Goal: Check status: Check status

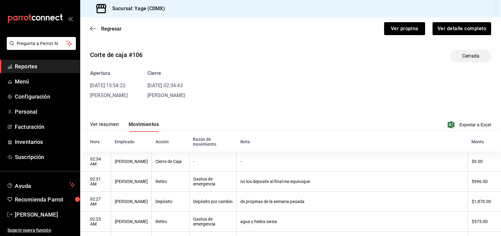
click at [44, 70] on span "Reportes" at bounding box center [45, 66] width 60 height 8
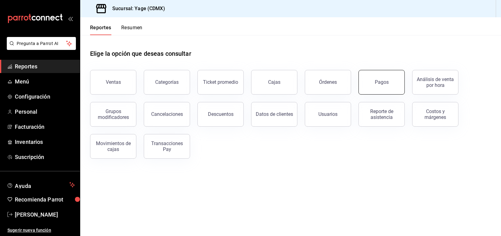
click at [379, 82] on div "Pagos" at bounding box center [382, 82] width 14 height 6
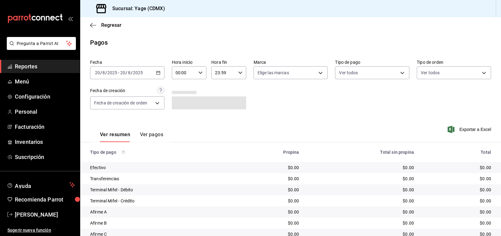
scroll to position [36, 0]
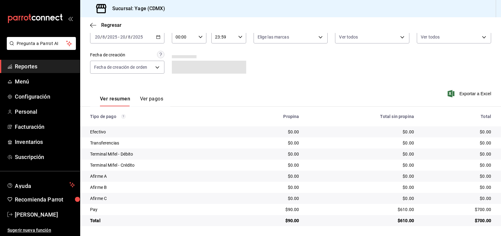
click at [157, 39] on icon "button" at bounding box center [158, 37] width 4 height 4
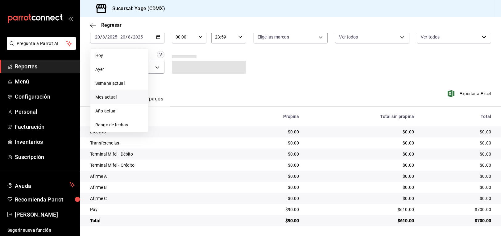
click at [117, 98] on span "Mes actual" at bounding box center [119, 97] width 48 height 6
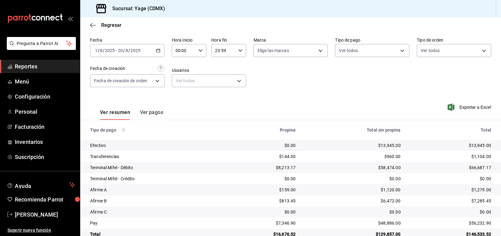
scroll to position [36, 0]
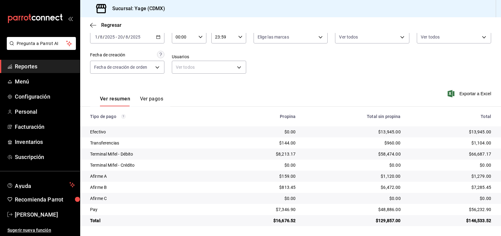
click at [161, 39] on div "[DATE] [DATE] - [DATE] [DATE]" at bounding box center [127, 37] width 74 height 13
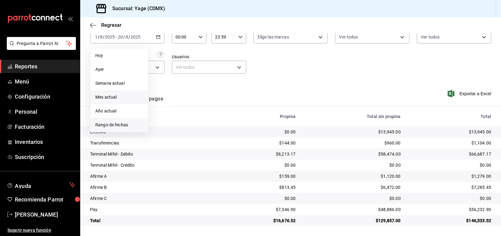
click at [120, 120] on li "Rango de fechas" at bounding box center [119, 125] width 58 height 14
click at [169, 119] on button "19" at bounding box center [172, 118] width 11 height 11
click at [173, 117] on abbr "19" at bounding box center [172, 119] width 4 height 4
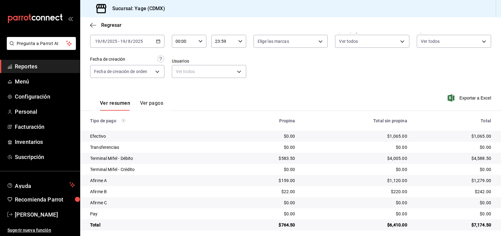
scroll to position [32, 0]
click at [475, 98] on span "Exportar a Excel" at bounding box center [470, 97] width 42 height 7
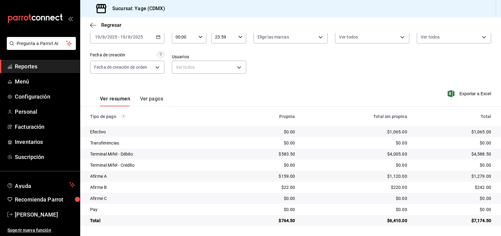
click at [159, 35] on \(Stroke\) "button" at bounding box center [158, 36] width 4 height 3
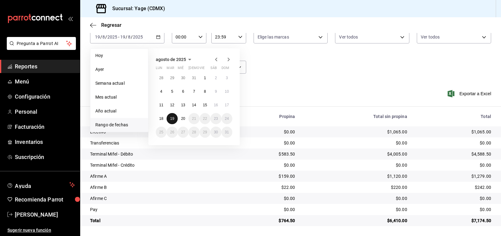
click at [174, 117] on button "19" at bounding box center [172, 118] width 11 height 11
click at [184, 119] on abbr "20" at bounding box center [183, 119] width 4 height 4
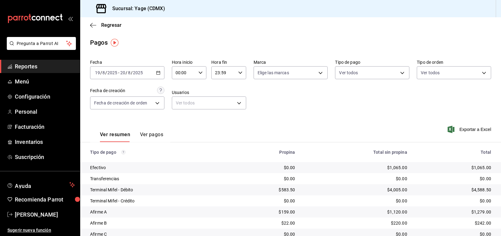
click at [160, 73] on \(Stroke\) "button" at bounding box center [158, 72] width 4 height 3
click at [46, 68] on span "Reportes" at bounding box center [45, 66] width 60 height 8
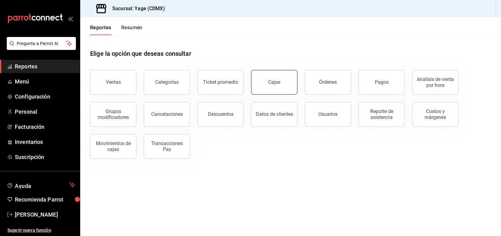
click at [277, 83] on div "Cajas" at bounding box center [274, 82] width 12 height 6
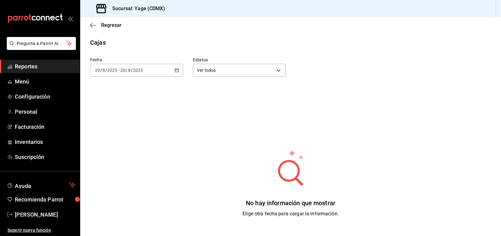
click at [179, 66] on div "[DATE] [DATE] - [DATE] [DATE]" at bounding box center [136, 70] width 93 height 13
click at [115, 104] on span "Ayer" at bounding box center [119, 103] width 48 height 6
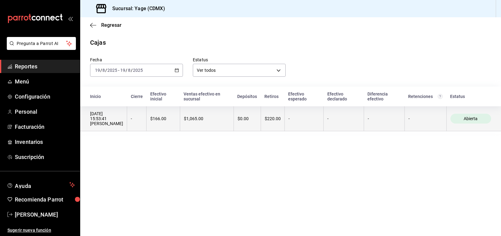
click at [217, 124] on th "$1,065.00" at bounding box center [207, 118] width 54 height 25
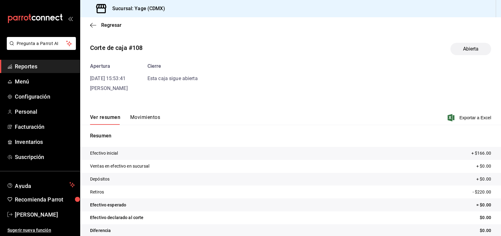
scroll to position [8, 0]
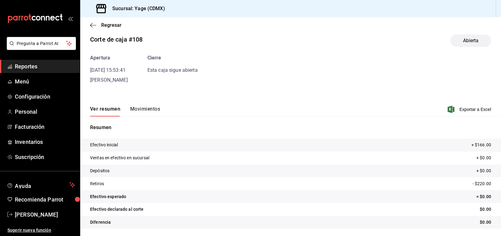
click at [147, 109] on button "Movimientos" at bounding box center [145, 111] width 30 height 10
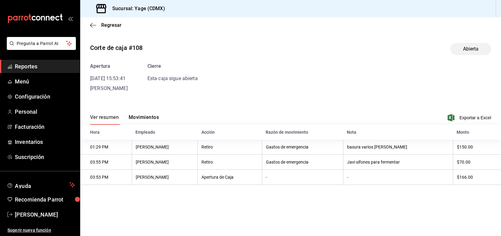
scroll to position [0, 0]
click at [30, 66] on span "Reportes" at bounding box center [45, 66] width 60 height 8
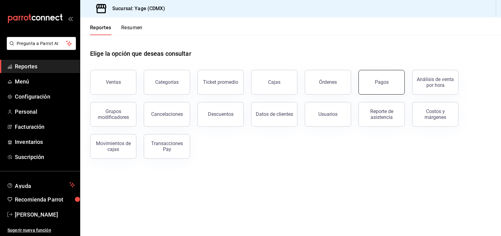
click at [390, 89] on button "Pagos" at bounding box center [382, 82] width 46 height 25
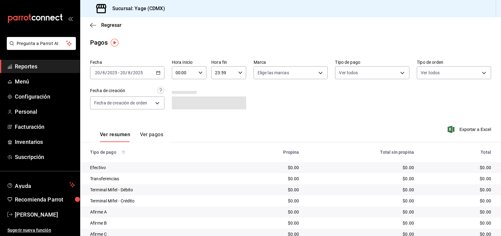
click at [160, 69] on div "[DATE] [DATE] - [DATE] [DATE]" at bounding box center [127, 72] width 74 height 13
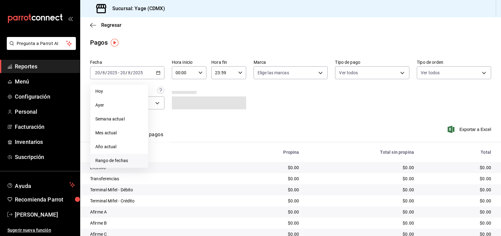
click at [118, 159] on span "Rango de fechas" at bounding box center [119, 161] width 48 height 6
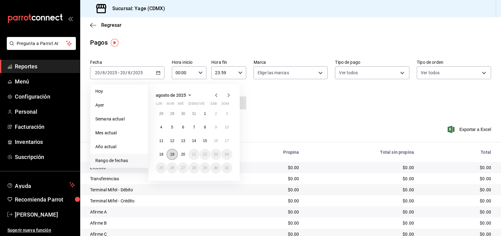
click at [176, 153] on button "19" at bounding box center [172, 154] width 11 height 11
click at [185, 154] on abbr "20" at bounding box center [183, 154] width 4 height 4
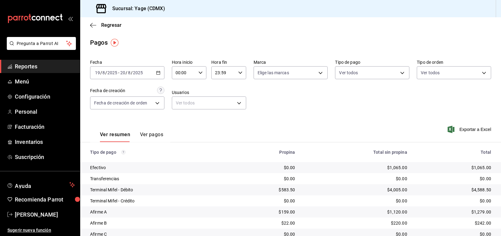
scroll to position [36, 0]
